Goal: Find specific page/section: Find specific page/section

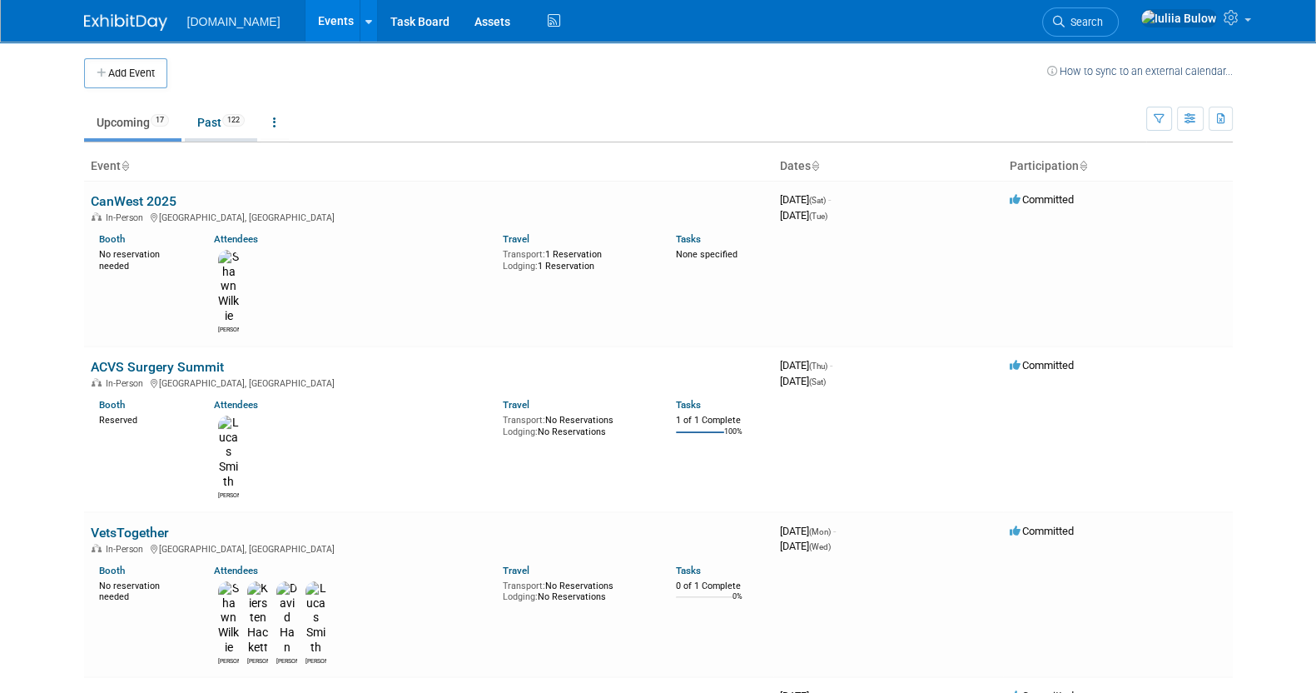
click at [212, 113] on link "Past 122" at bounding box center [221, 123] width 72 height 32
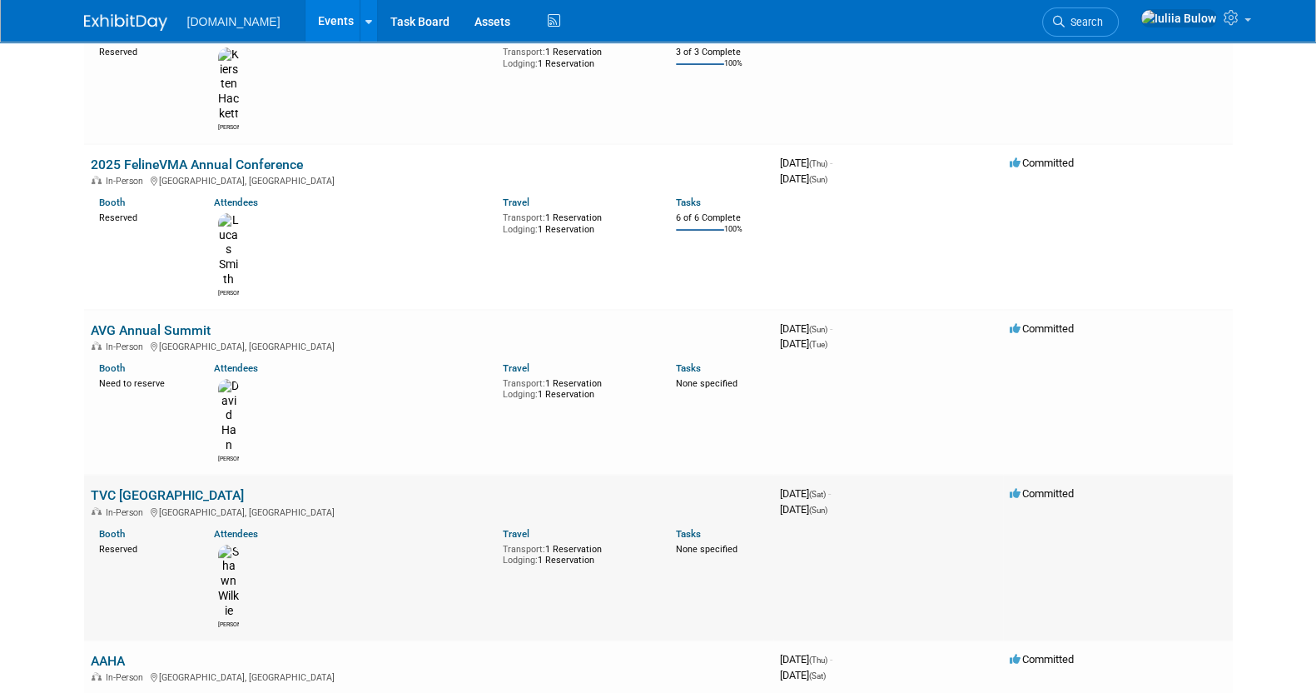
scroll to position [312, 0]
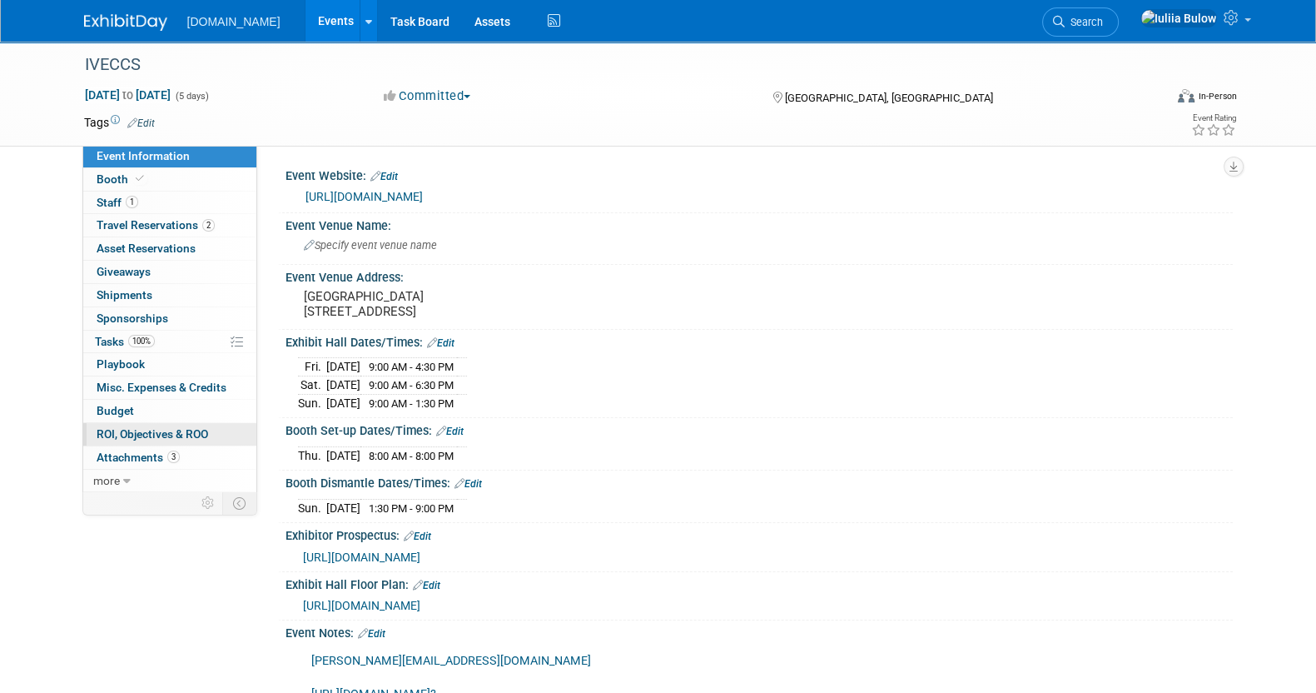
click at [156, 428] on span "ROI, Objectives & ROO 0" at bounding box center [153, 433] width 112 height 13
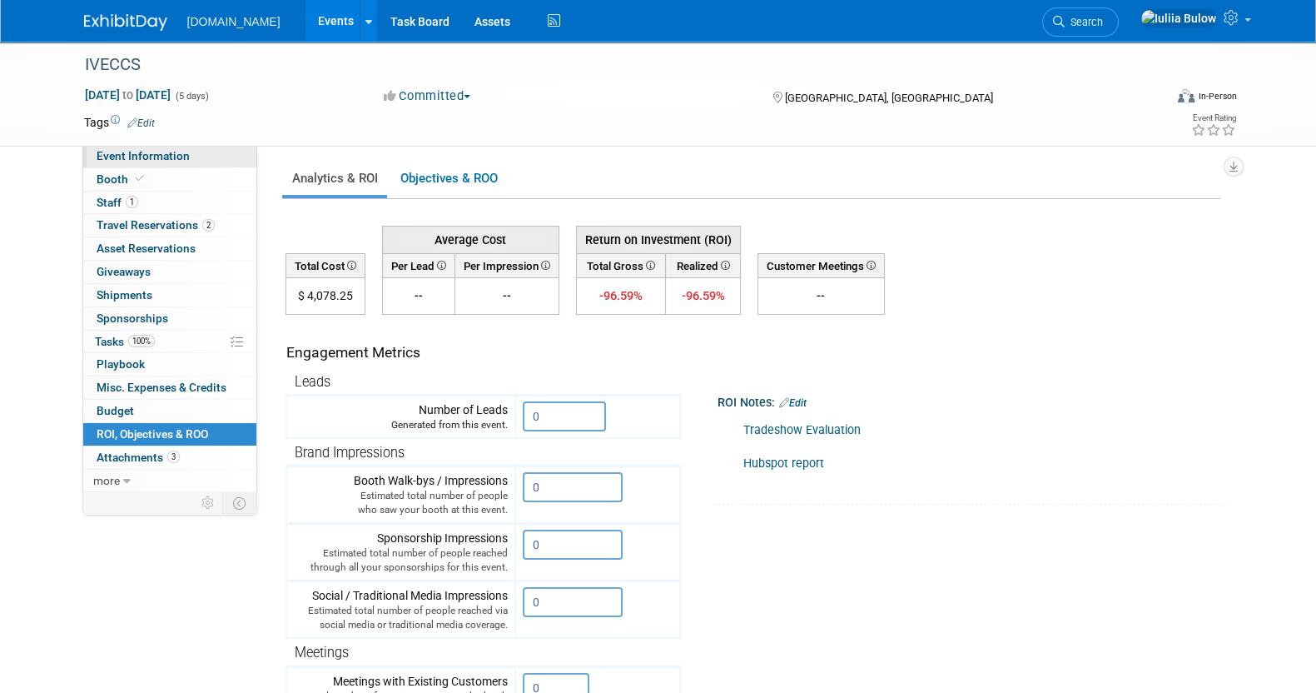
click at [157, 147] on link "Event Information" at bounding box center [169, 156] width 173 height 22
